Goal: Check status: Check status

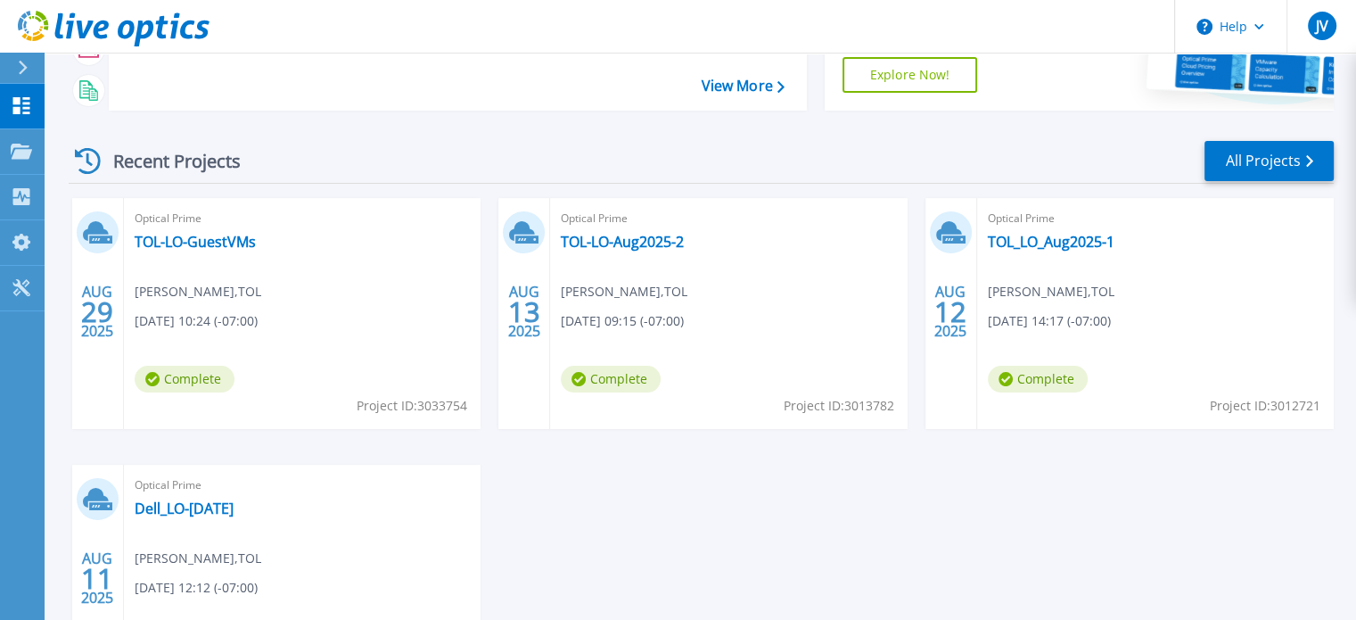
scroll to position [100, 0]
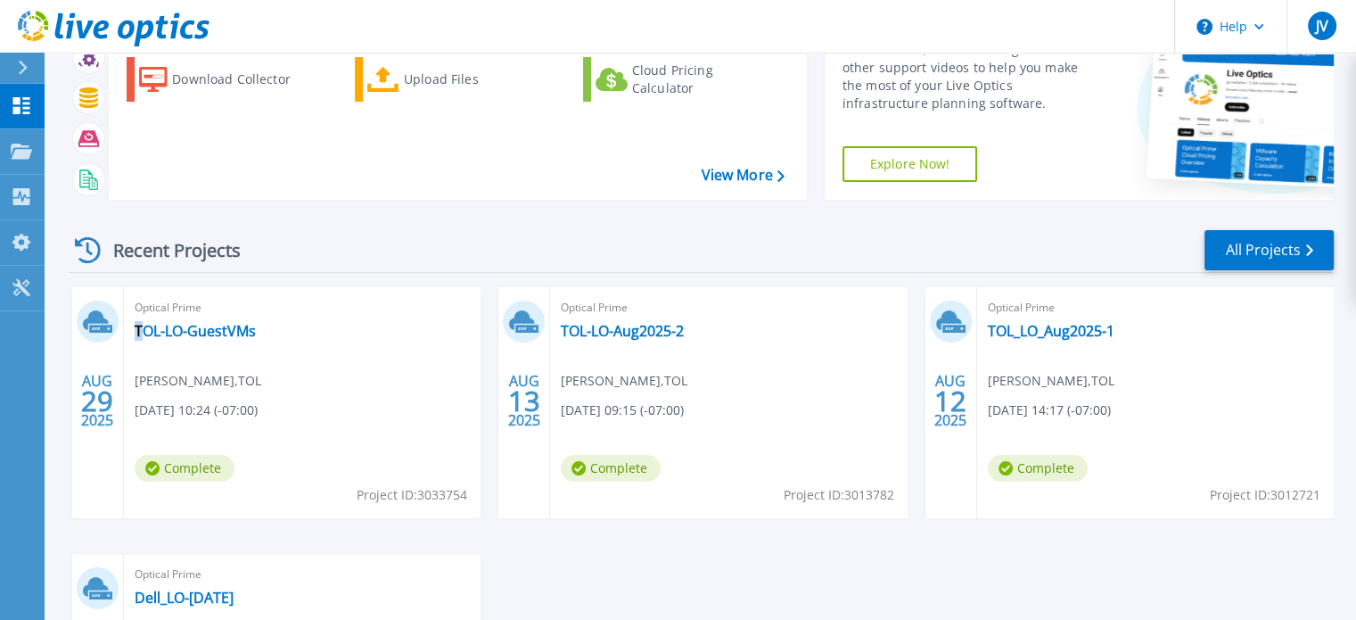
drag, startPoint x: 280, startPoint y: 327, endPoint x: 143, endPoint y: 343, distance: 138.2
click at [143, 343] on div "Optical Prime TOL-LO-GuestVMs [PERSON_NAME] , TOL [DATE] 10:24 (-07:00) Complet…" at bounding box center [302, 402] width 357 height 231
click at [178, 356] on div "Optical Prime TOL-LO-GuestVMs [PERSON_NAME] , TOL [DATE] 10:24 (-07:00) Complet…" at bounding box center [302, 402] width 357 height 231
drag, startPoint x: 130, startPoint y: 329, endPoint x: 254, endPoint y: 327, distance: 123.9
click at [254, 327] on div "Optical Prime TOL-LO-GuestVMs [PERSON_NAME] , TOL [DATE] 10:24 (-07:00) Complet…" at bounding box center [302, 402] width 357 height 231
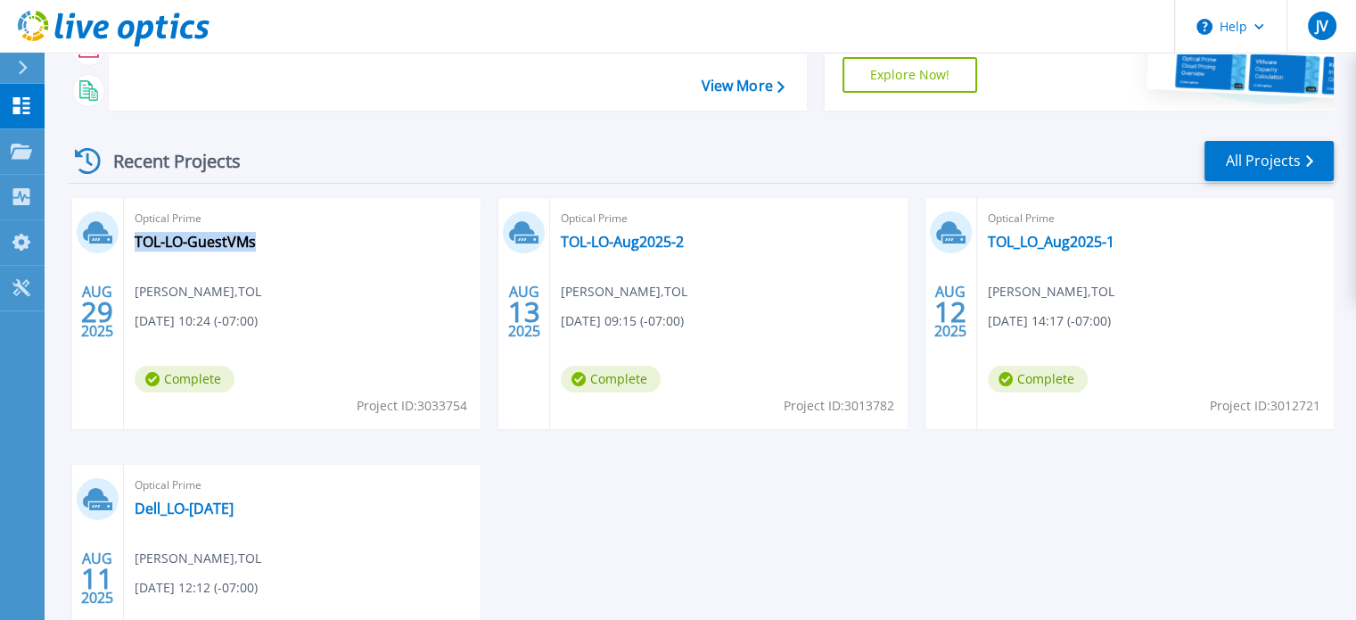
scroll to position [278, 0]
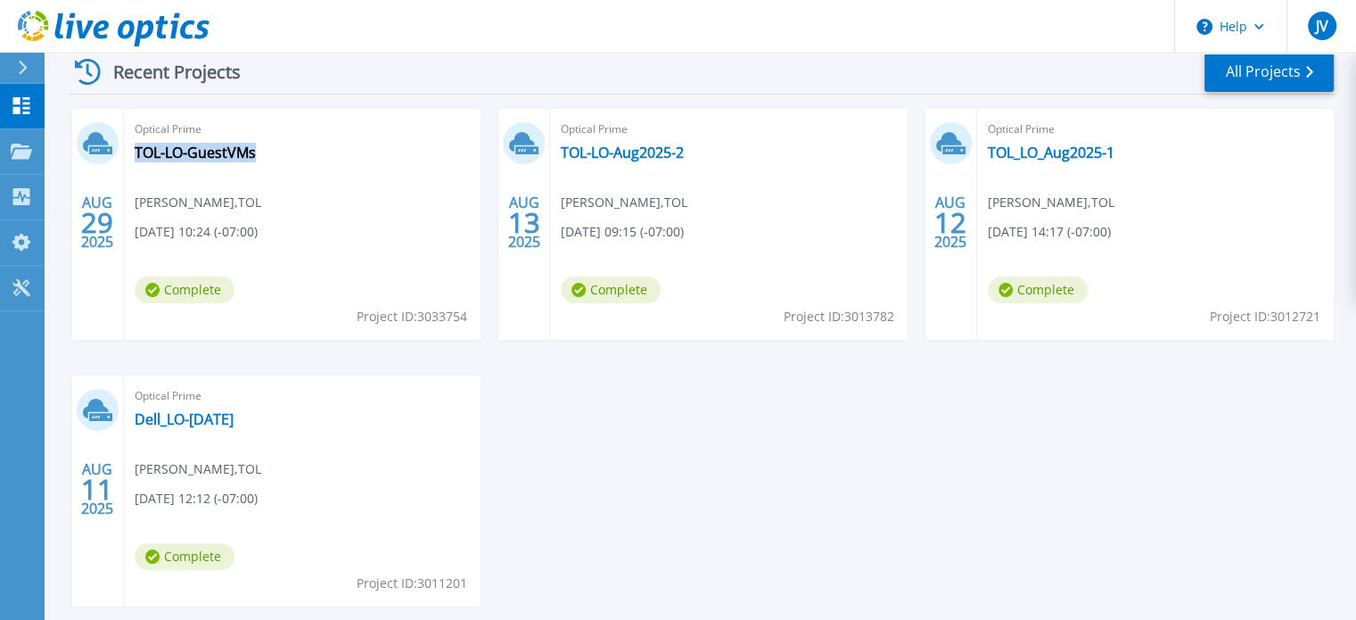
copy link "TOL-LO-GuestVMs"
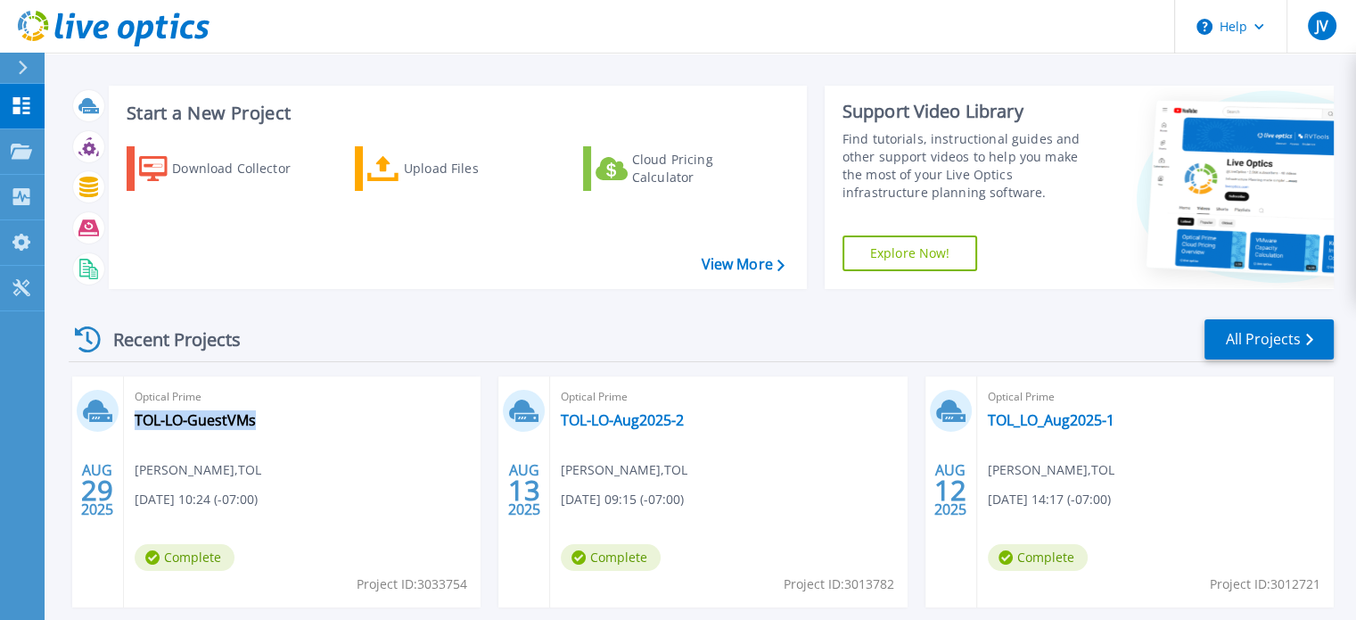
scroll to position [0, 0]
